Goal: Find specific page/section: Find specific page/section

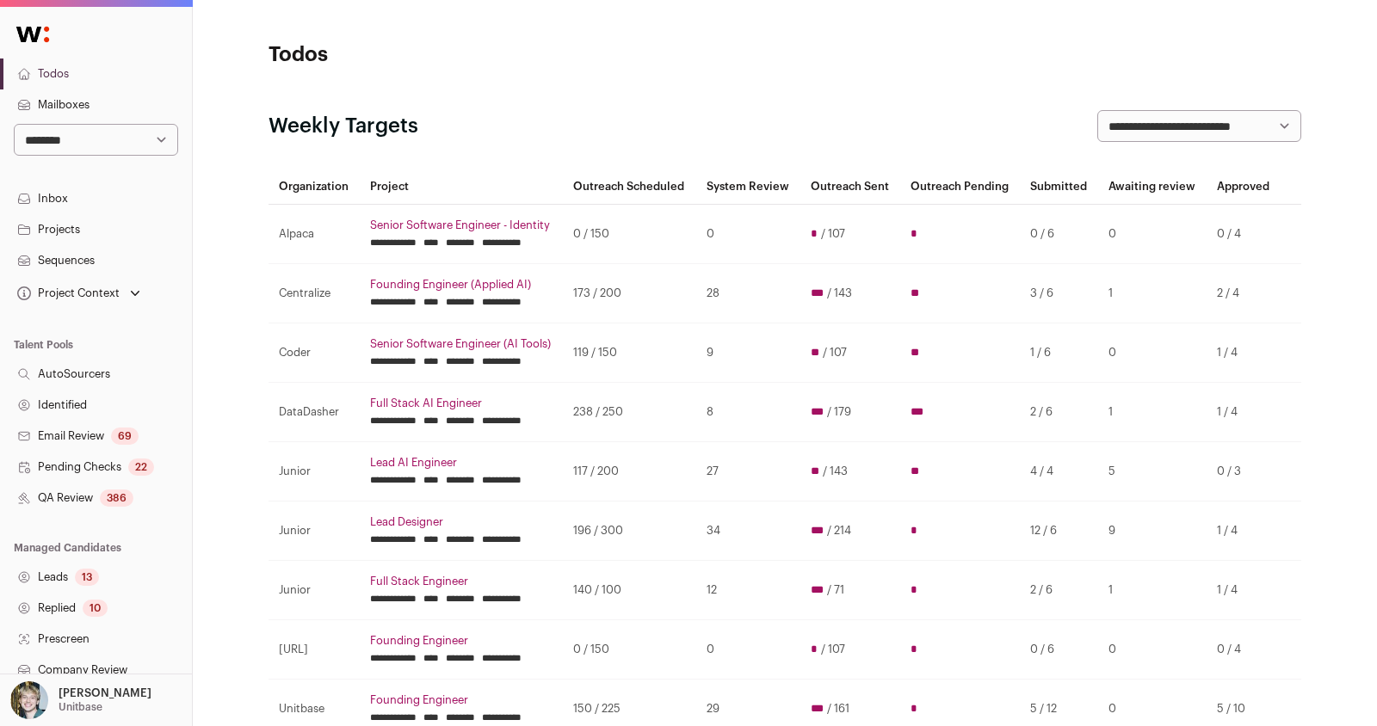
click at [120, 258] on link "Sequences" at bounding box center [96, 260] width 192 height 31
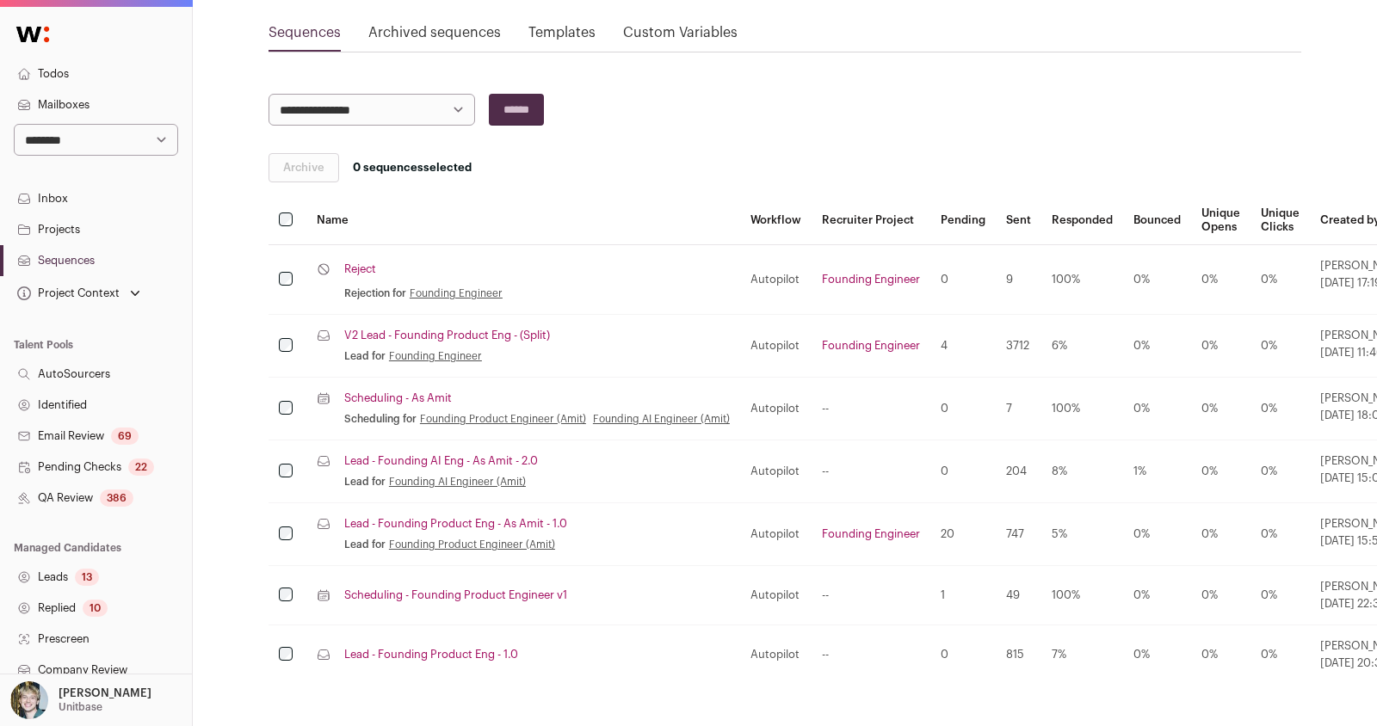
scroll to position [173, 0]
click at [477, 331] on link "V2 Lead - Founding Product Eng - (Split)" at bounding box center [447, 335] width 206 height 14
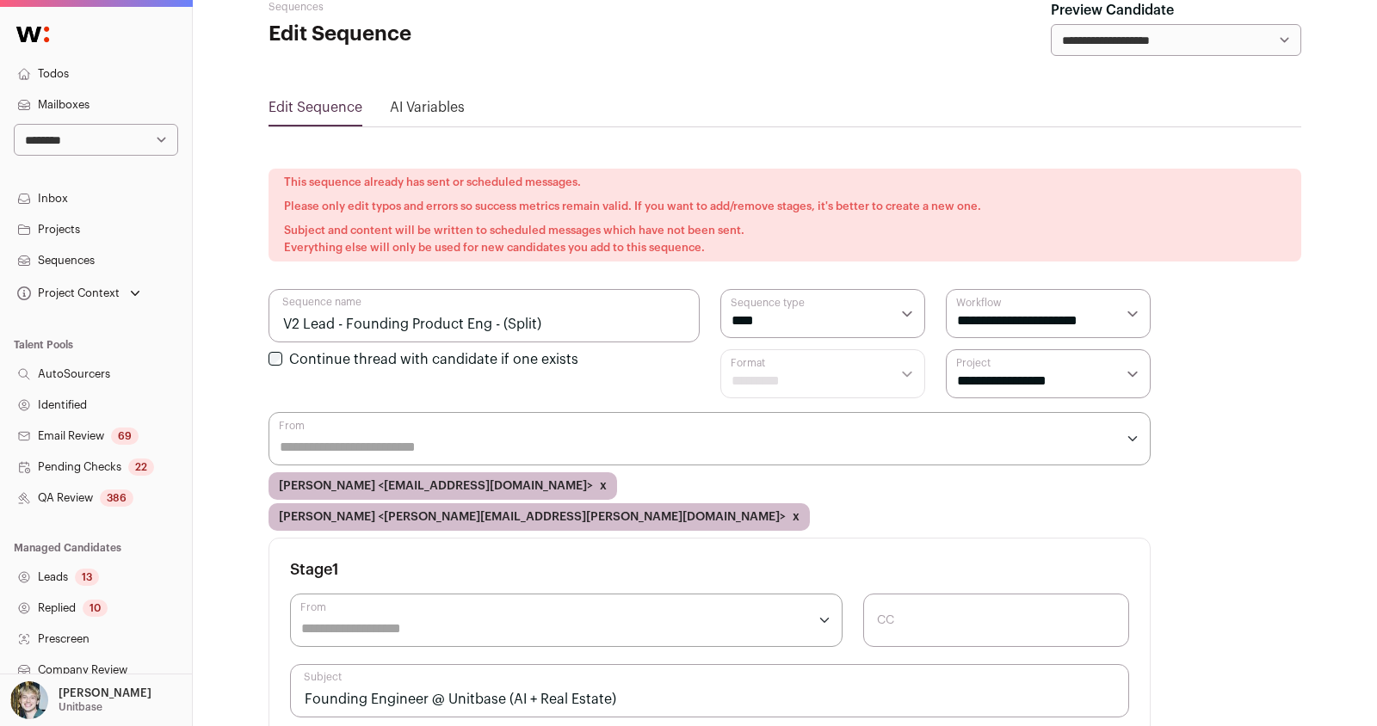
scroll to position [43, 0]
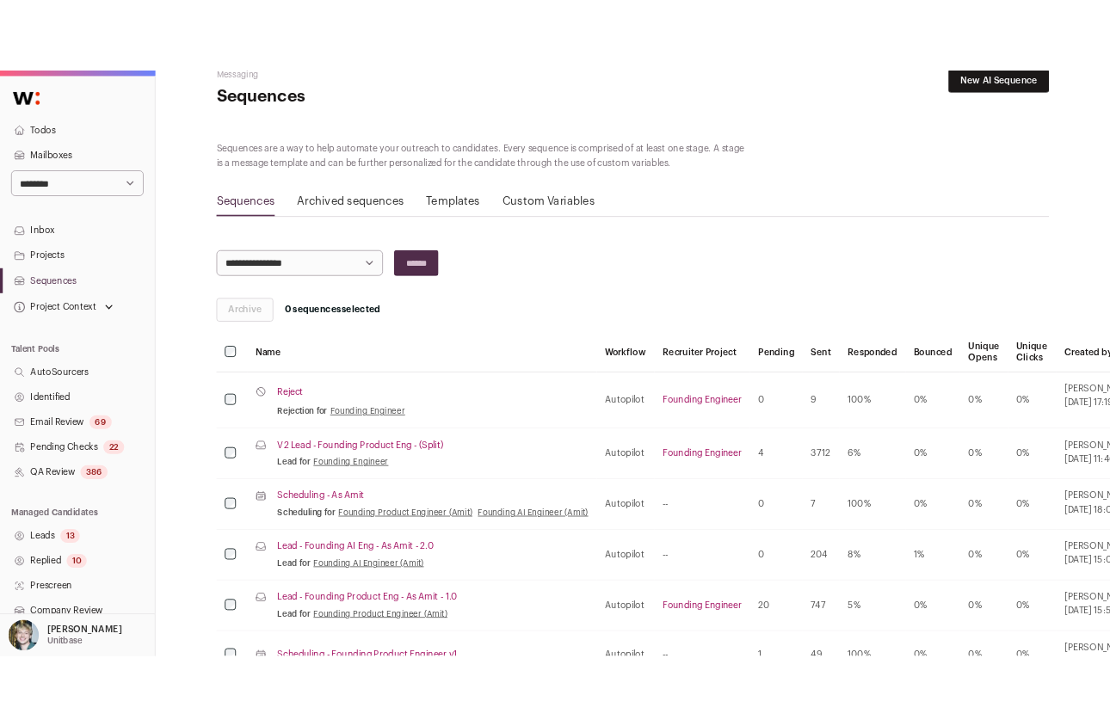
scroll to position [173, 0]
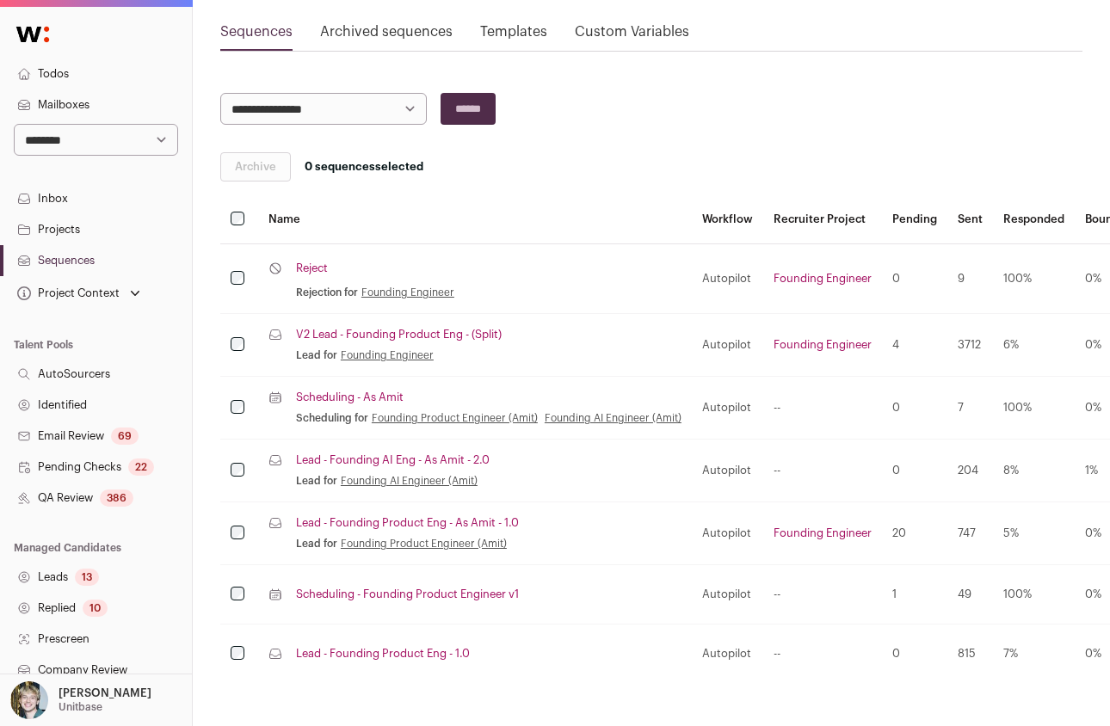
click at [428, 330] on link "V2 Lead - Founding Product Eng - (Split)" at bounding box center [399, 335] width 206 height 14
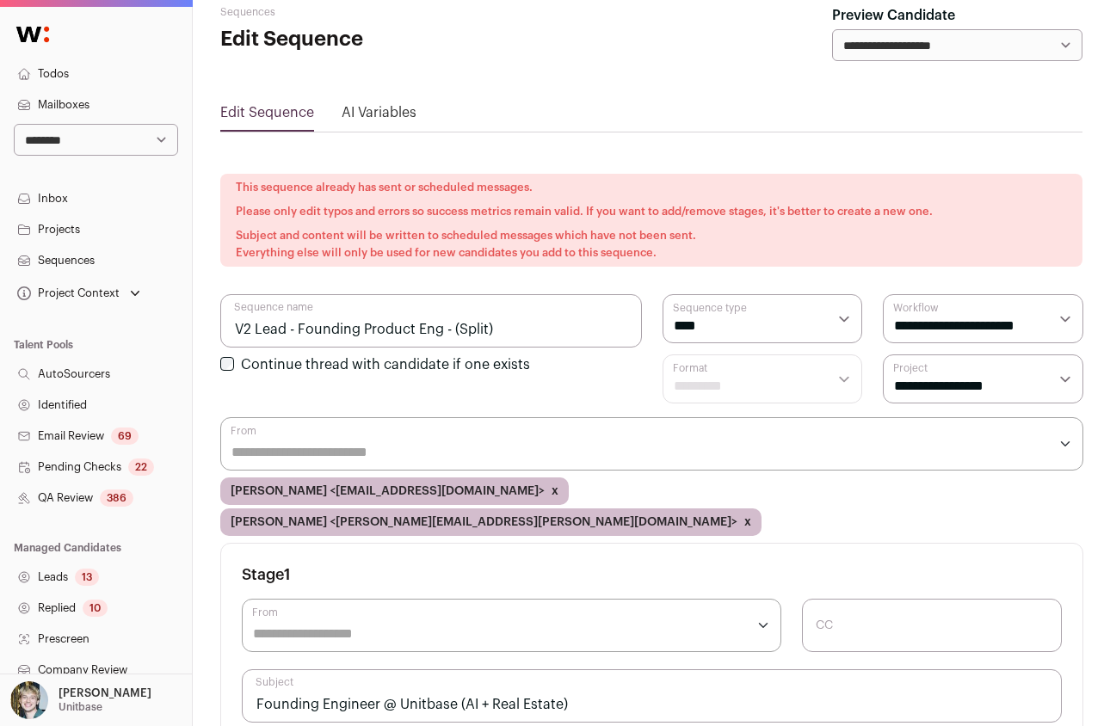
scroll to position [43, 0]
